Goal: Task Accomplishment & Management: Use online tool/utility

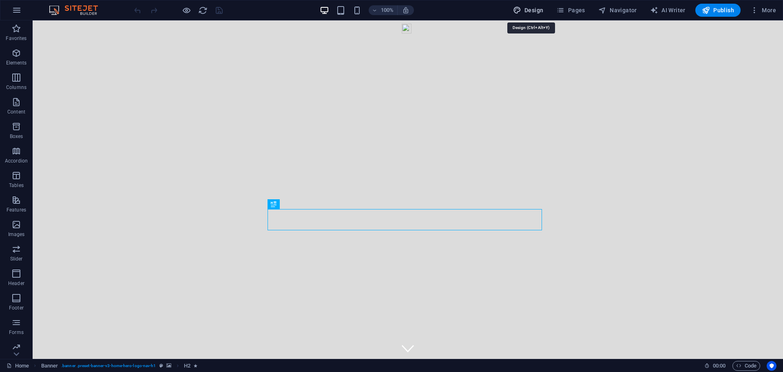
click at [537, 9] on span "Design" at bounding box center [528, 10] width 31 height 8
select select "rem"
select select "200"
select select "px"
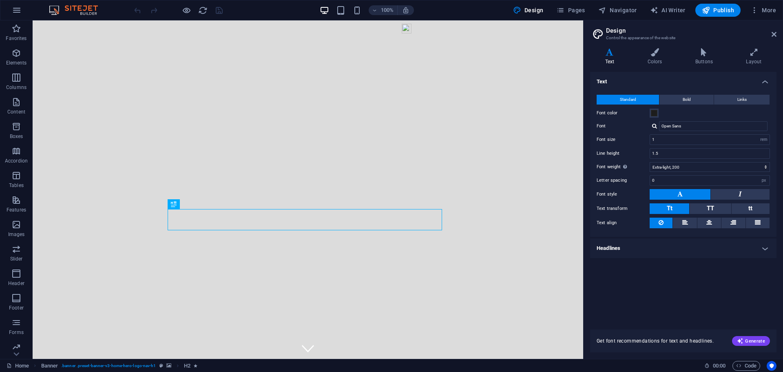
click at [764, 246] on h4 "Headlines" at bounding box center [683, 248] width 186 height 20
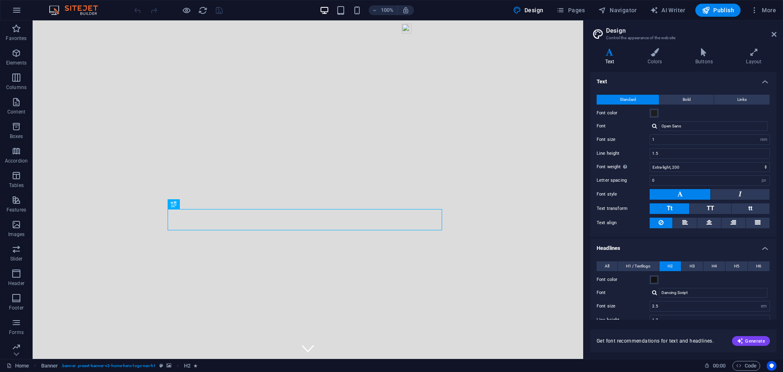
click at [764, 246] on h4 "Headlines" at bounding box center [683, 245] width 186 height 15
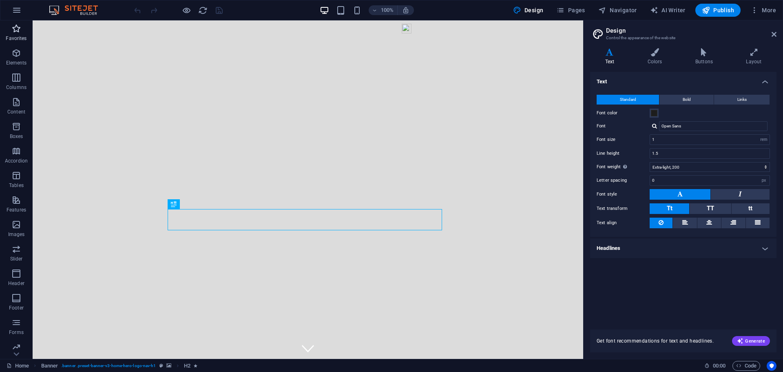
click at [21, 32] on icon "button" at bounding box center [16, 29] width 10 height 10
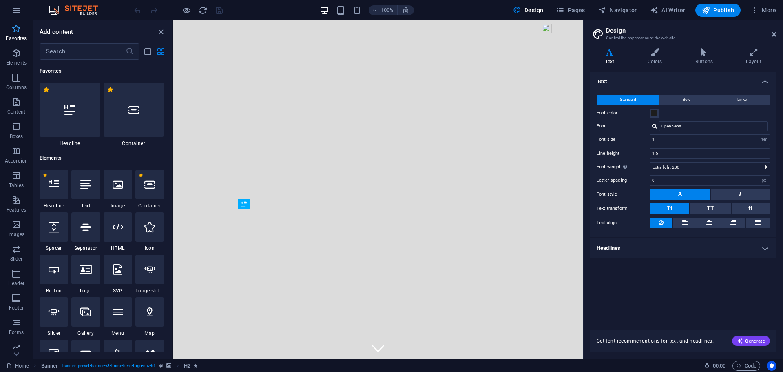
click at [21, 32] on icon "button" at bounding box center [16, 29] width 10 height 10
click at [16, 278] on icon "button" at bounding box center [16, 273] width 10 height 10
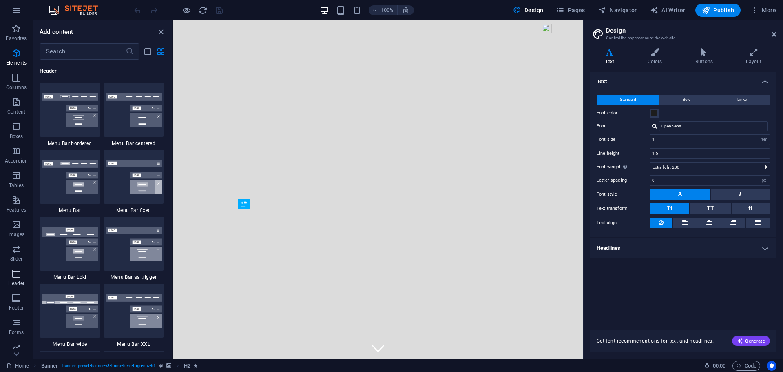
scroll to position [4913, 0]
click at [763, 7] on span "More" at bounding box center [764, 10] width 26 height 8
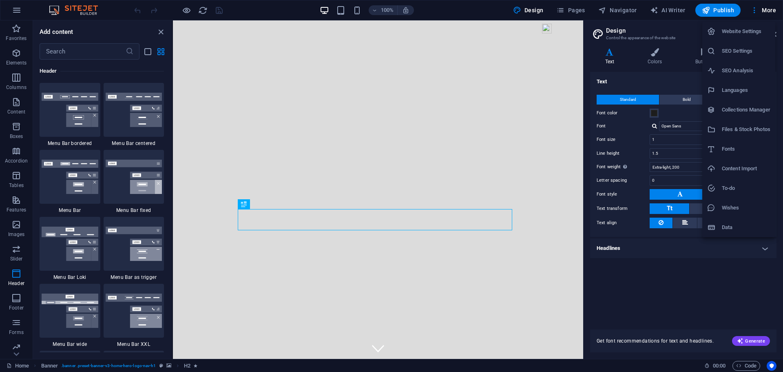
click at [738, 33] on h6 "Website Settings" at bounding box center [746, 32] width 49 height 10
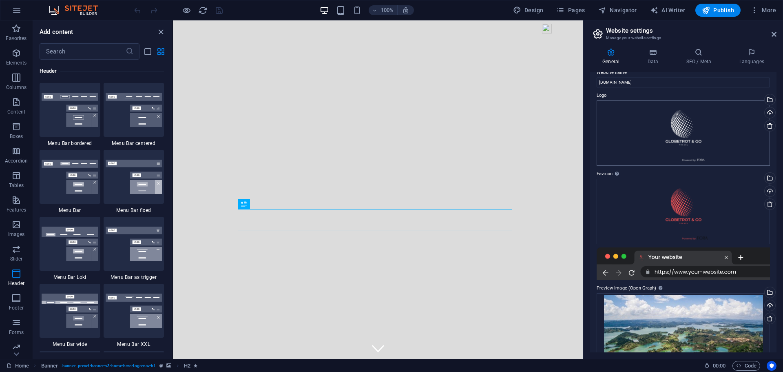
scroll to position [51, 0]
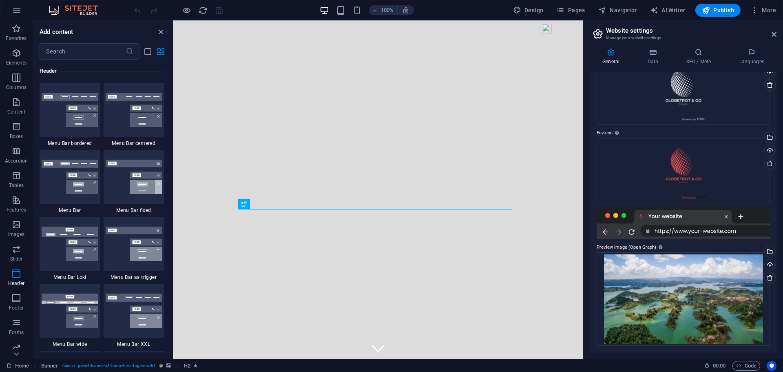
click at [670, 218] on div at bounding box center [683, 222] width 173 height 33
click at [651, 48] on icon at bounding box center [652, 52] width 35 height 8
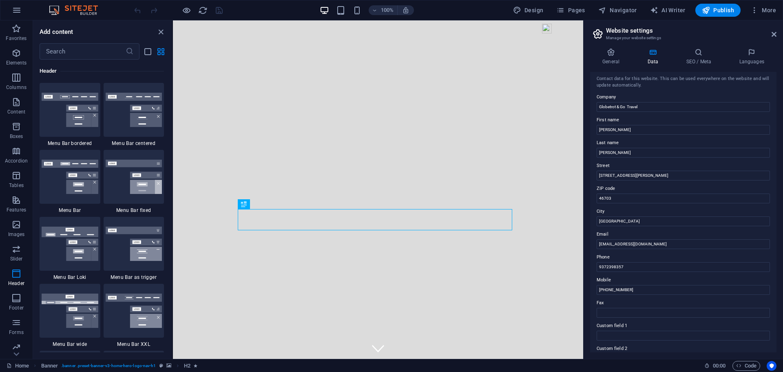
scroll to position [0, 0]
click at [703, 54] on icon at bounding box center [699, 52] width 50 height 8
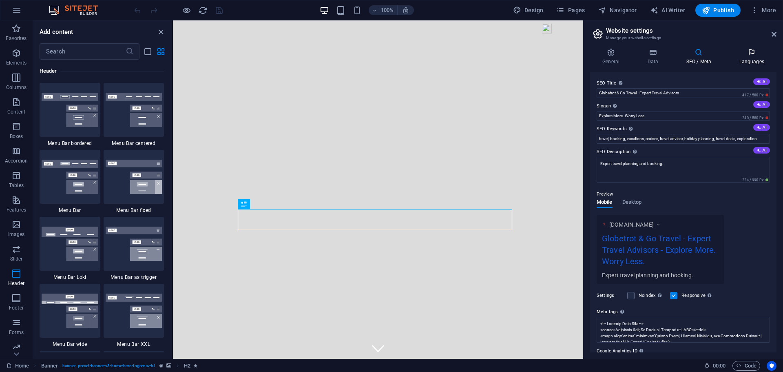
click at [756, 60] on h4 "Languages" at bounding box center [752, 56] width 50 height 17
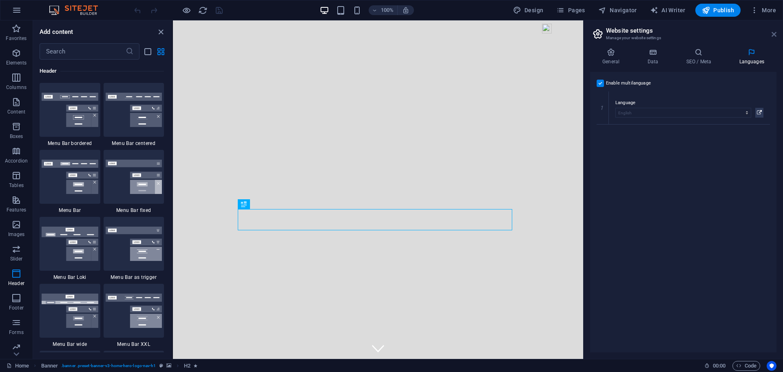
click at [775, 35] on icon at bounding box center [774, 34] width 5 height 7
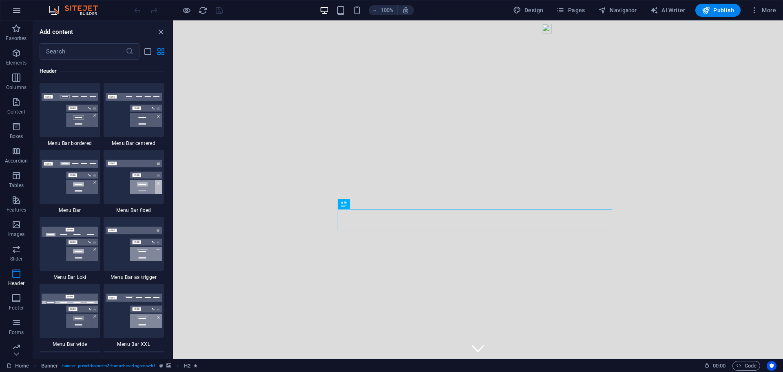
click at [18, 11] on icon "button" at bounding box center [17, 10] width 10 height 10
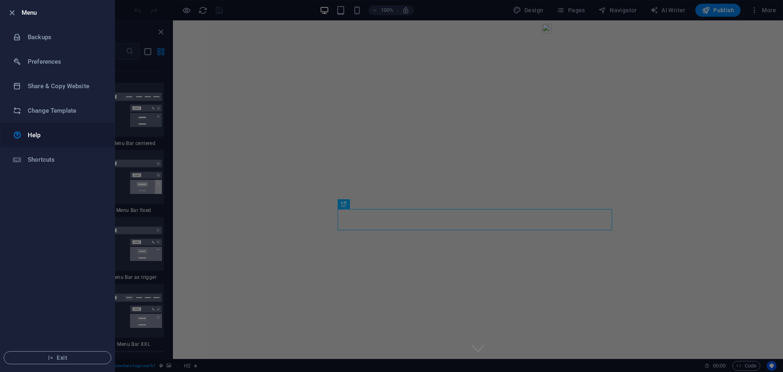
click at [35, 139] on h6 "Help" at bounding box center [65, 135] width 75 height 10
click at [33, 161] on h6 "Shortcuts" at bounding box center [65, 160] width 75 height 10
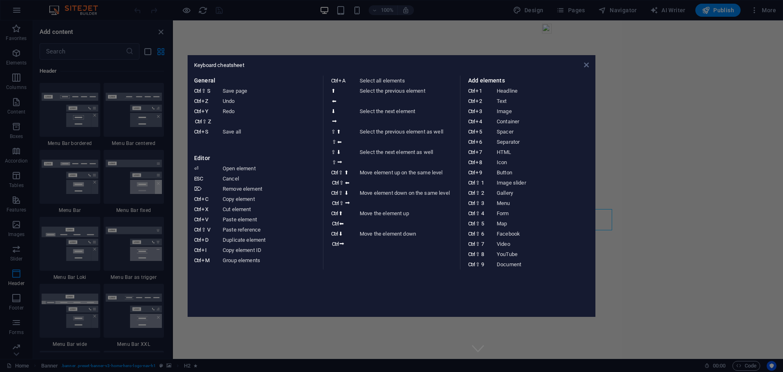
click at [587, 67] on icon at bounding box center [586, 65] width 5 height 7
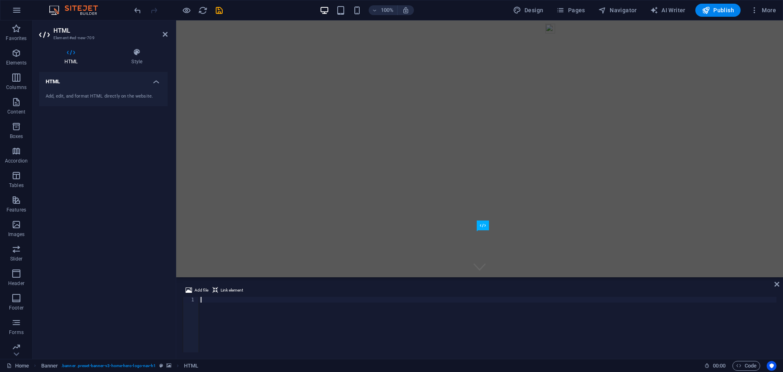
click at [237, 311] on div at bounding box center [488, 330] width 578 height 67
type textarea "</script>"
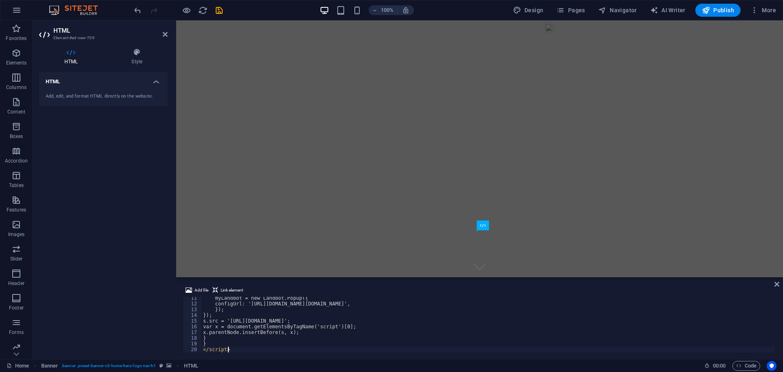
scroll to position [59, 0]
click at [135, 10] on icon "undo" at bounding box center [137, 10] width 9 height 9
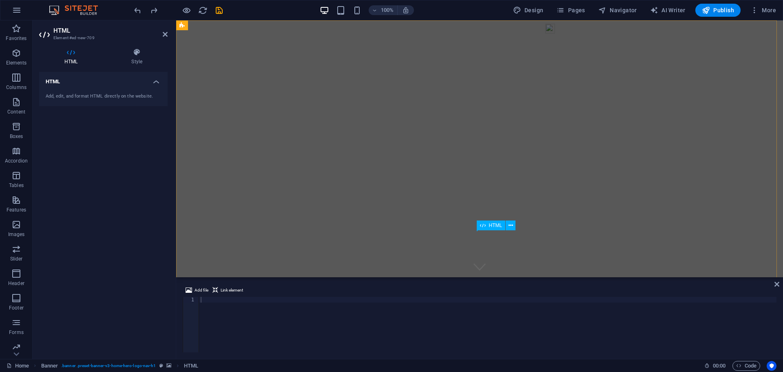
click at [483, 224] on icon at bounding box center [483, 225] width 6 height 10
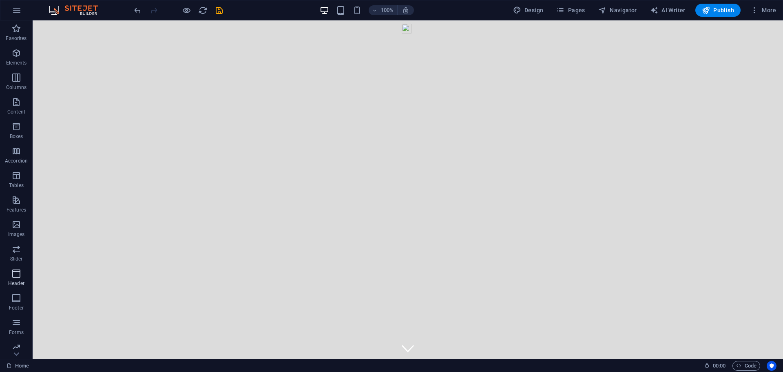
click at [18, 273] on icon "button" at bounding box center [16, 273] width 10 height 10
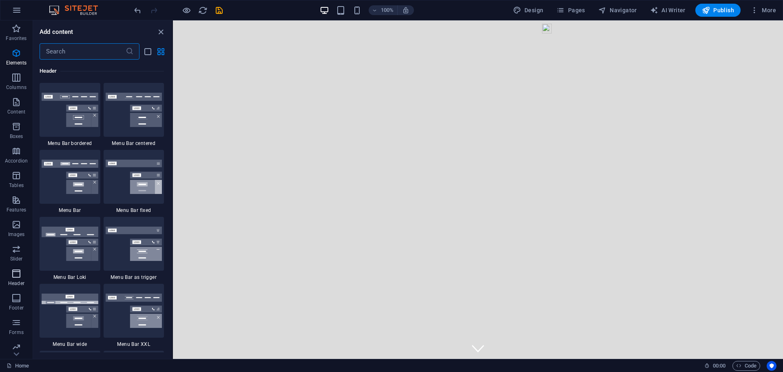
scroll to position [4913, 0]
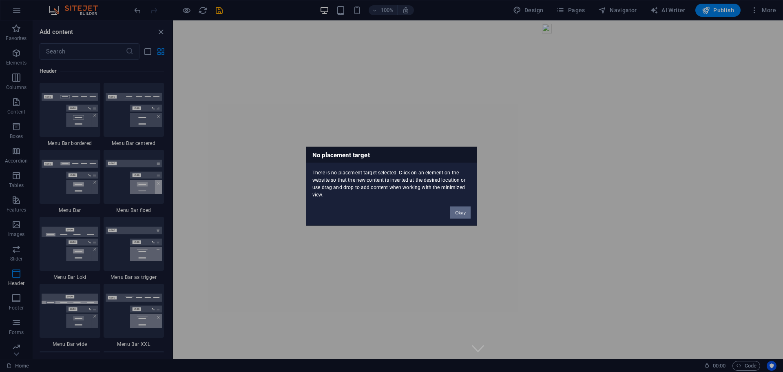
drag, startPoint x: 456, startPoint y: 211, endPoint x: 285, endPoint y: 189, distance: 172.3
click at [456, 211] on button "Okay" at bounding box center [460, 212] width 20 height 12
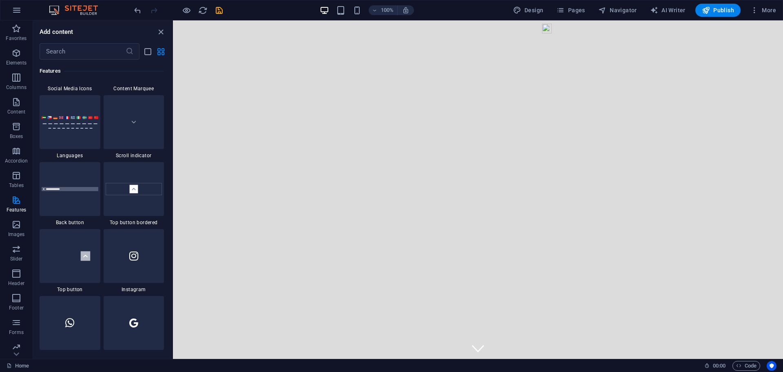
scroll to position [3771, 0]
click at [481, 22] on div "+" at bounding box center [478, 24] width 16 height 7
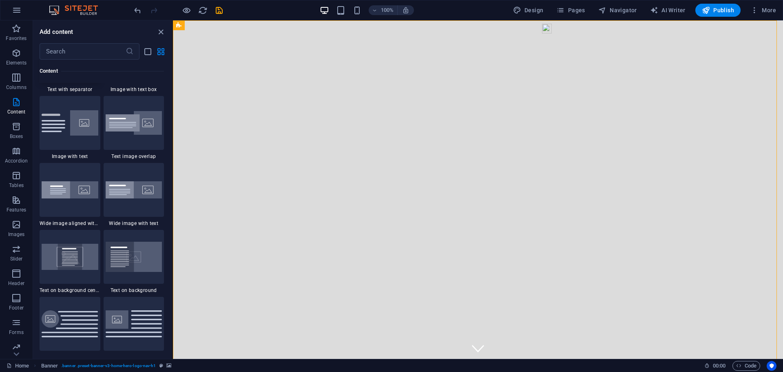
scroll to position [1550, 0]
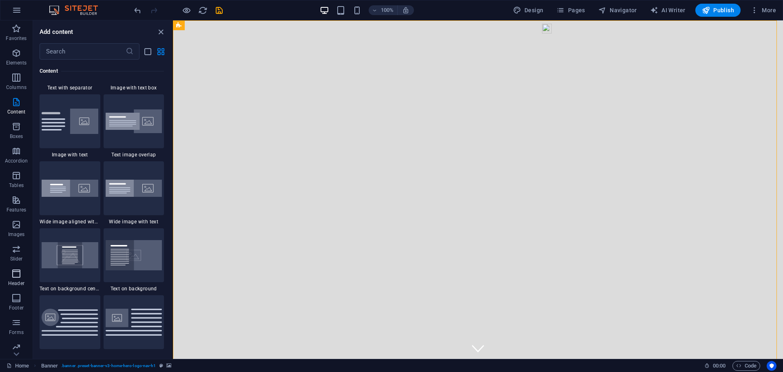
click at [16, 273] on icon "button" at bounding box center [16, 273] width 10 height 10
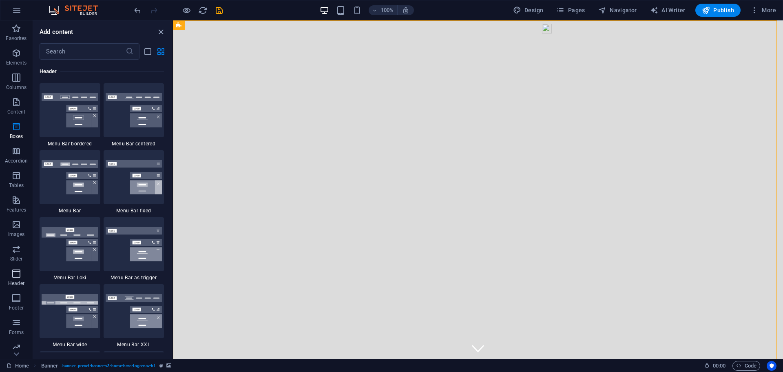
scroll to position [4913, 0]
click at [762, 12] on span "More" at bounding box center [764, 10] width 26 height 8
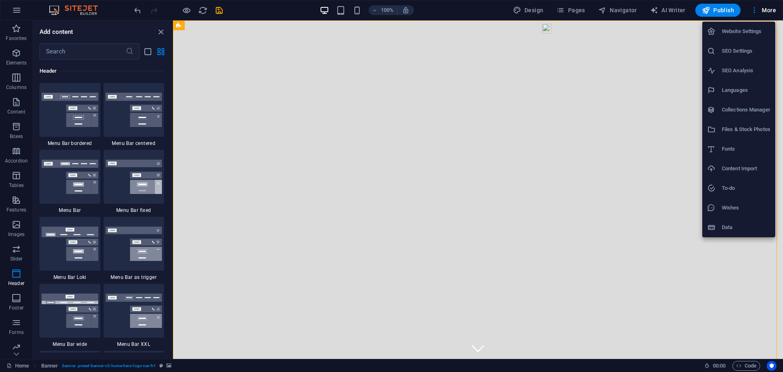
click at [721, 227] on div at bounding box center [714, 227] width 15 height 8
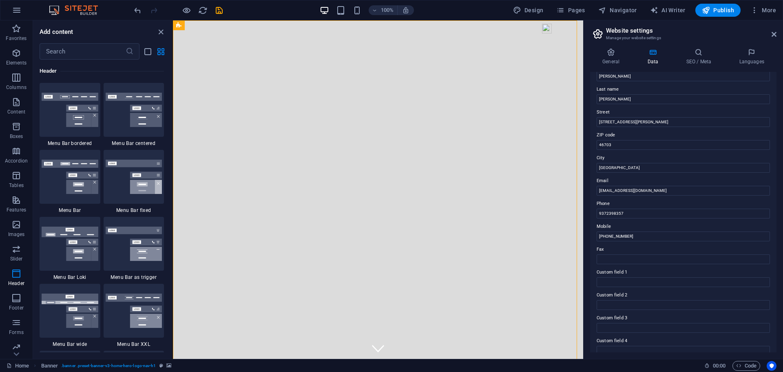
scroll to position [0, 0]
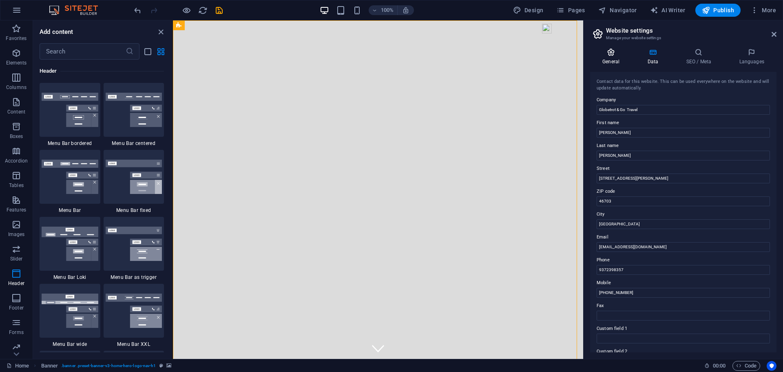
click at [614, 58] on h4 "General" at bounding box center [612, 56] width 45 height 17
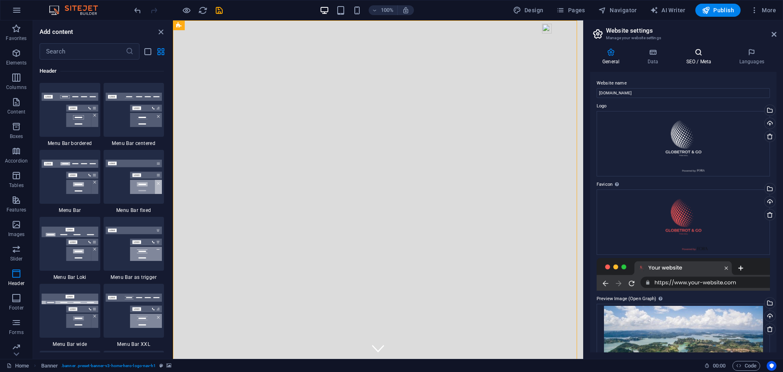
click at [697, 57] on h4 "SEO / Meta" at bounding box center [700, 56] width 53 height 17
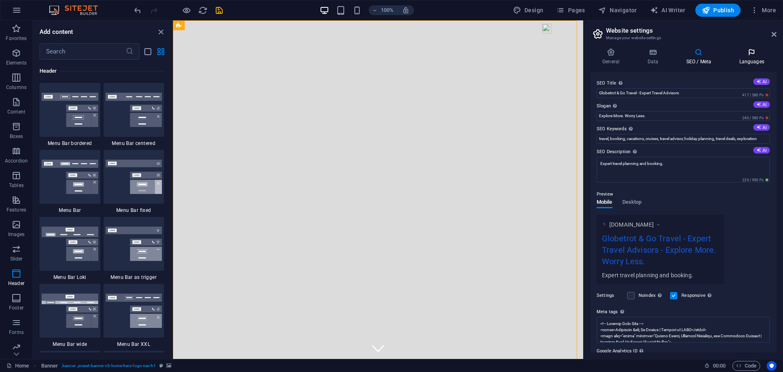
click at [751, 57] on h4 "Languages" at bounding box center [752, 56] width 50 height 17
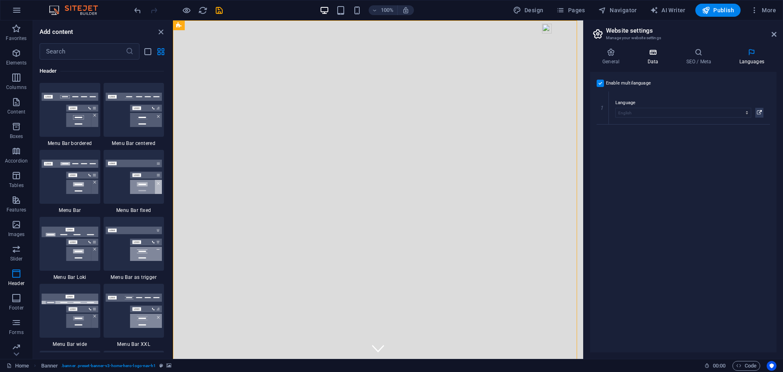
click at [652, 55] on icon at bounding box center [652, 52] width 35 height 8
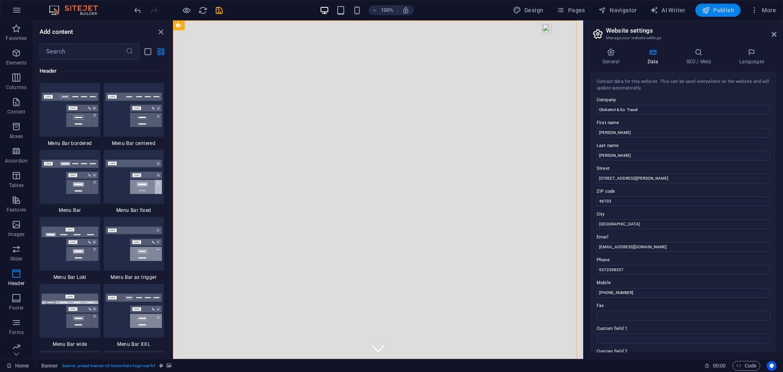
click at [704, 9] on icon "button" at bounding box center [706, 10] width 8 height 8
checkbox input "false"
